Goal: Navigation & Orientation: Find specific page/section

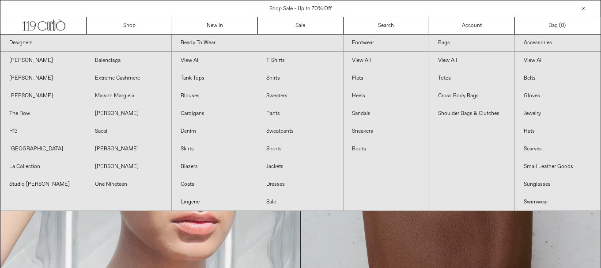
click at [443, 43] on link "Bags" at bounding box center [471, 42] width 85 height 17
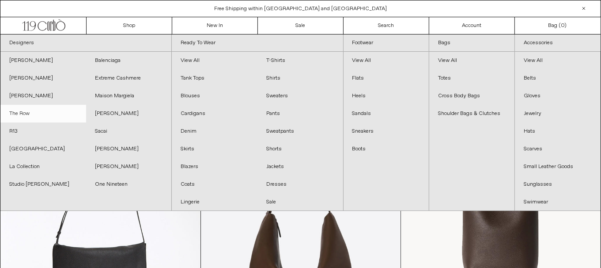
drag, startPoint x: 40, startPoint y: 111, endPoint x: 49, endPoint y: 112, distance: 9.8
click at [40, 111] on link "The Row" at bounding box center [43, 114] width 86 height 18
